Goal: Check status: Check status

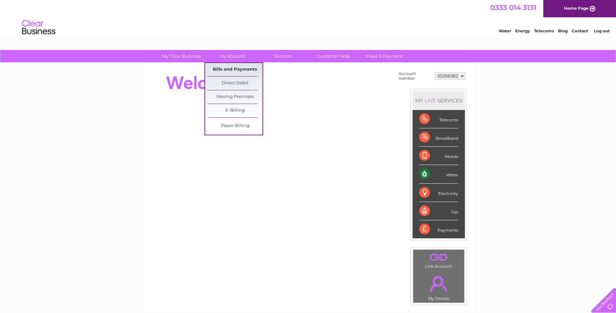
click at [242, 69] on link "Bills and Payments" at bounding box center [234, 69] width 55 height 13
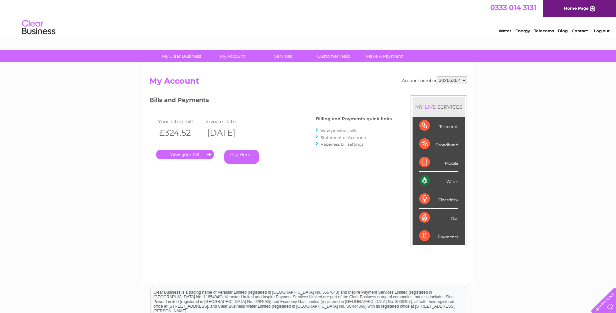
click at [453, 79] on select "30266362 30267534 30271198 30307327 30314341 30320023" at bounding box center [451, 80] width 30 height 8
select select "30267534"
click at [436, 76] on select "30266362 30267534 30271198 30307327 30314341 30320023" at bounding box center [451, 80] width 30 height 8
